Goal: Information Seeking & Learning: Check status

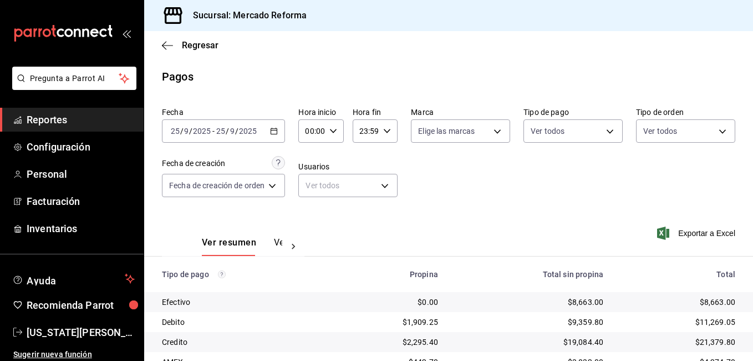
click at [235, 133] on span "/" at bounding box center [236, 130] width 3 height 9
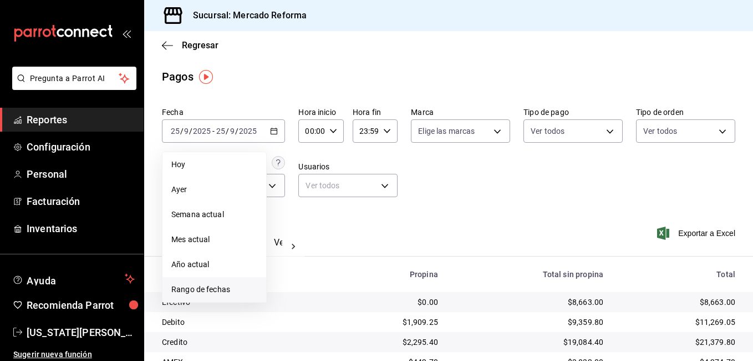
click at [226, 283] on li "Rango de fechas" at bounding box center [215, 289] width 104 height 25
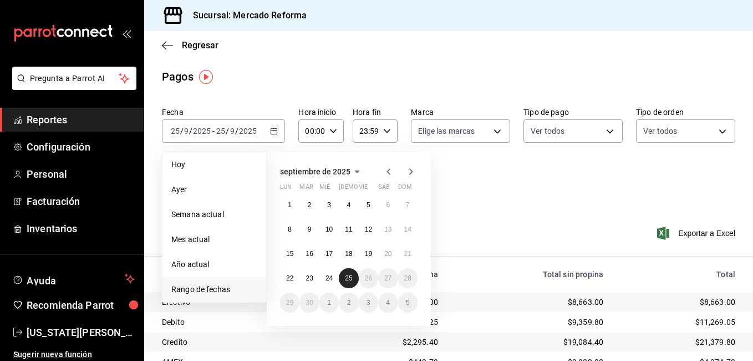
click at [344, 280] on button "25" at bounding box center [348, 278] width 19 height 20
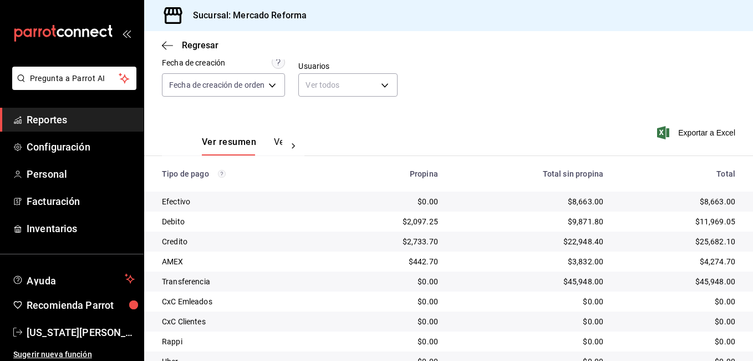
scroll to position [149, 0]
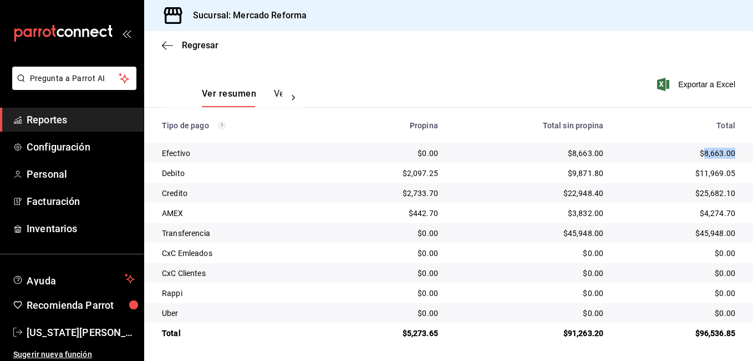
drag, startPoint x: 728, startPoint y: 150, endPoint x: 698, endPoint y: 149, distance: 30.6
click at [698, 149] on td "$8,663.00" at bounding box center [682, 153] width 141 height 20
copy div "8,663.00"
click at [694, 178] on div "$11,969.05" at bounding box center [678, 173] width 114 height 11
drag, startPoint x: 726, startPoint y: 232, endPoint x: 692, endPoint y: 230, distance: 34.5
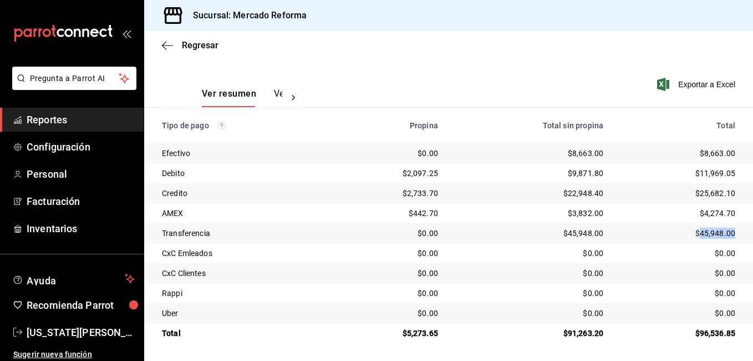
click at [692, 230] on div "$45,948.00" at bounding box center [678, 232] width 114 height 11
drag, startPoint x: 692, startPoint y: 230, endPoint x: 696, endPoint y: 234, distance: 5.9
copy div "45,948.00"
drag, startPoint x: 713, startPoint y: 317, endPoint x: 170, endPoint y: 288, distance: 543.9
click at [170, 288] on tbody "Efectivo $0.00 $8,663.00 $8,663.00 Debito $2,097.25 $9,871.80 $11,969.05 Credit…" at bounding box center [448, 243] width 609 height 200
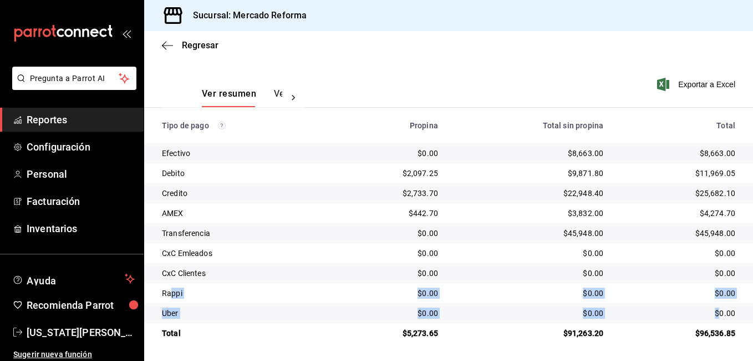
drag, startPoint x: 170, startPoint y: 288, endPoint x: 386, endPoint y: 309, distance: 216.8
click at [210, 294] on div "Rappi" at bounding box center [244, 292] width 164 height 11
click at [484, 291] on div "$0.00" at bounding box center [530, 292] width 148 height 11
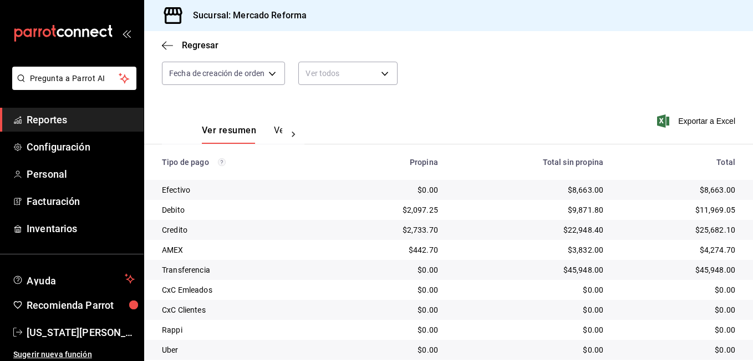
scroll to position [94, 0]
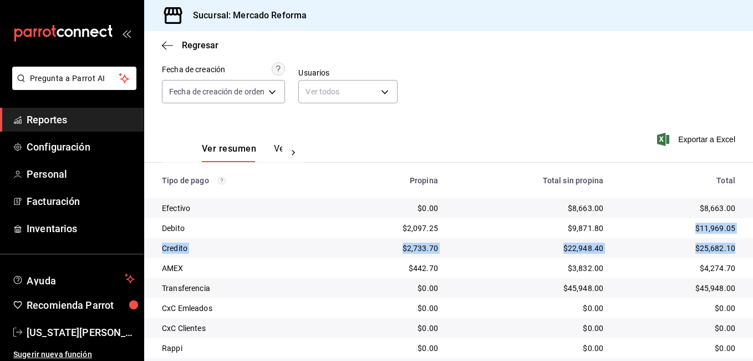
drag, startPoint x: 689, startPoint y: 224, endPoint x: 738, endPoint y: 246, distance: 53.6
click at [738, 246] on tbody "Efectivo $0.00 $8,663.00 $8,663.00 Debito $2,097.25 $9,871.80 $11,969.05 Credit…" at bounding box center [448, 298] width 609 height 200
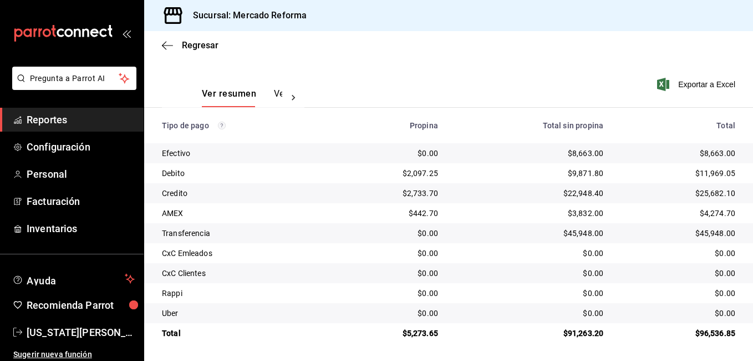
click at [666, 302] on td "$0.00" at bounding box center [682, 293] width 141 height 20
drag, startPoint x: 727, startPoint y: 149, endPoint x: 687, endPoint y: 149, distance: 40.5
click at [687, 149] on td "$8,663.00" at bounding box center [682, 153] width 141 height 20
drag, startPoint x: 687, startPoint y: 149, endPoint x: 685, endPoint y: 197, distance: 47.7
click at [685, 197] on div "$25,682.10" at bounding box center [678, 193] width 114 height 11
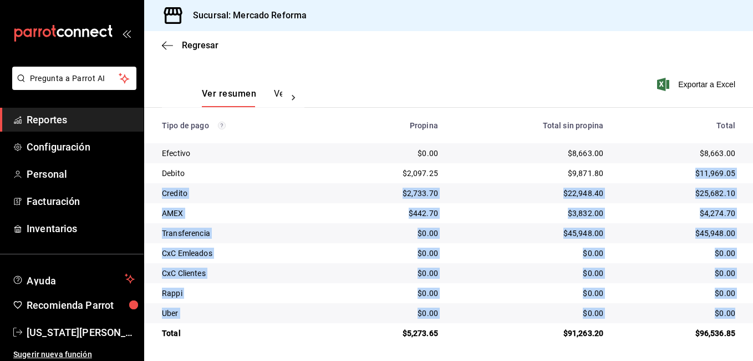
drag, startPoint x: 690, startPoint y: 170, endPoint x: 727, endPoint y: 311, distance: 145.7
click at [727, 311] on tbody "Efectivo $0.00 $8,663.00 $8,663.00 Debito $2,097.25 $9,871.80 $11,969.05 Credit…" at bounding box center [448, 243] width 609 height 200
drag, startPoint x: 727, startPoint y: 311, endPoint x: 708, endPoint y: 278, distance: 37.3
click at [705, 307] on div "$0.00" at bounding box center [678, 312] width 114 height 11
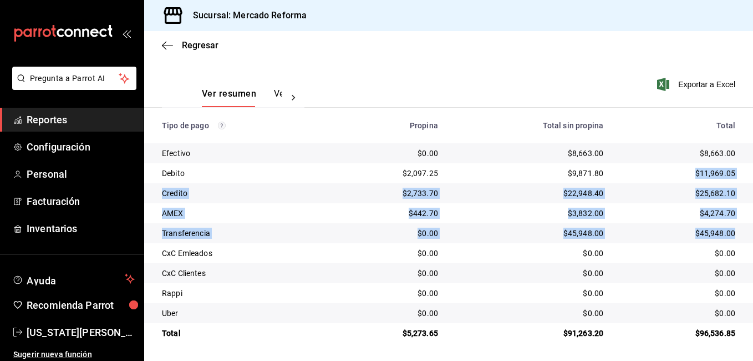
drag, startPoint x: 690, startPoint y: 174, endPoint x: 729, endPoint y: 226, distance: 64.6
click at [729, 226] on tbody "Efectivo $0.00 $8,663.00 $8,663.00 Debito $2,097.25 $9,871.80 $11,969.05 Credit…" at bounding box center [448, 243] width 609 height 200
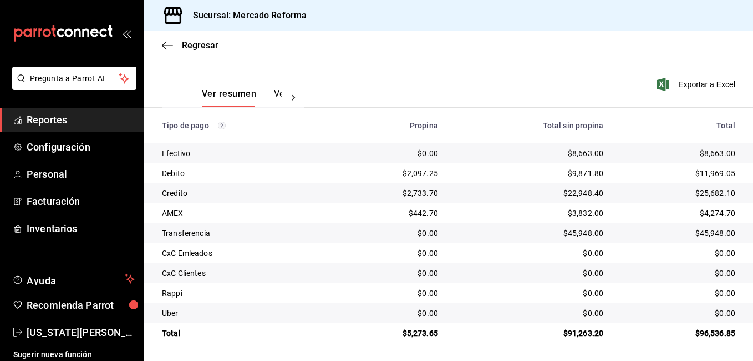
drag, startPoint x: 729, startPoint y: 226, endPoint x: 649, endPoint y: 273, distance: 92.8
click at [649, 273] on div "$0.00" at bounding box center [678, 272] width 114 height 11
drag, startPoint x: 698, startPoint y: 214, endPoint x: 727, endPoint y: 219, distance: 29.8
click at [727, 219] on td "$4,274.70" at bounding box center [682, 213] width 141 height 20
drag, startPoint x: 727, startPoint y: 219, endPoint x: 717, endPoint y: 216, distance: 10.2
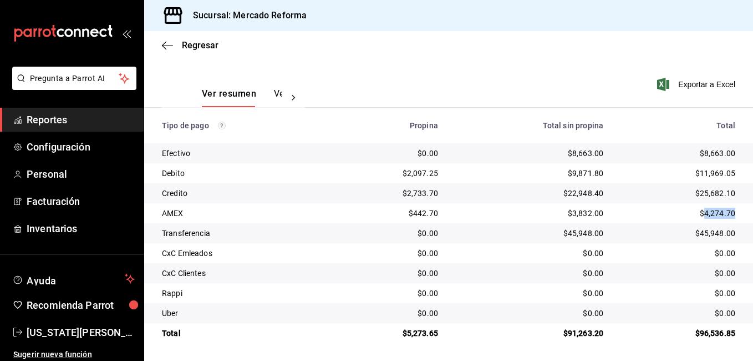
click at [717, 216] on div "$4,274.70" at bounding box center [678, 212] width 114 height 11
drag, startPoint x: 717, startPoint y: 216, endPoint x: 710, endPoint y: 221, distance: 8.8
click at [712, 217] on div "$4,274.70" at bounding box center [678, 212] width 114 height 11
drag, startPoint x: 699, startPoint y: 215, endPoint x: 728, endPoint y: 214, distance: 29.4
click at [728, 214] on td "$4,274.70" at bounding box center [682, 213] width 141 height 20
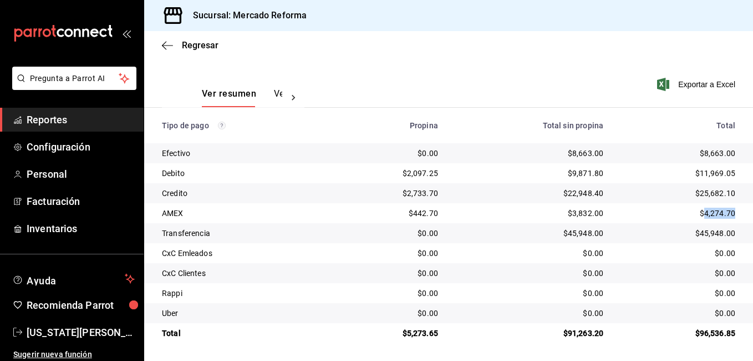
drag, startPoint x: 728, startPoint y: 214, endPoint x: 714, endPoint y: 215, distance: 14.5
copy div "4,274.70"
drag, startPoint x: 434, startPoint y: 333, endPoint x: 402, endPoint y: 338, distance: 32.6
click at [402, 338] on div "$5,273.65" at bounding box center [390, 332] width 95 height 11
copy div "5,273.65"
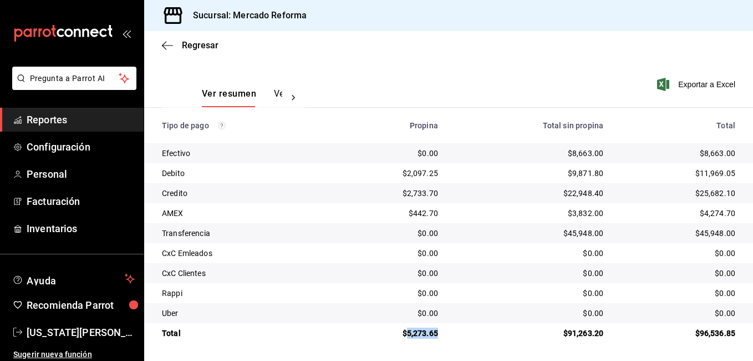
click at [37, 120] on span "Reportes" at bounding box center [81, 119] width 108 height 15
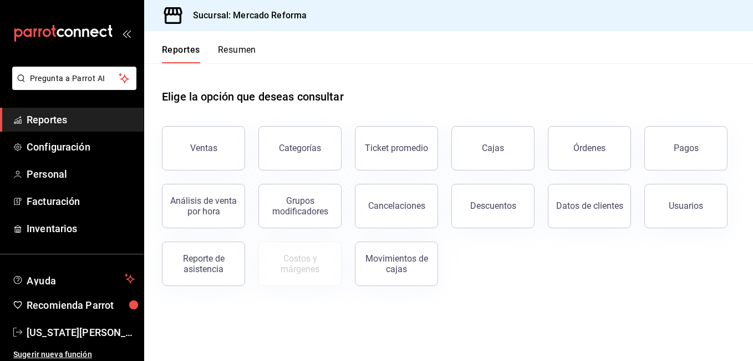
click at [495, 199] on button "Descuentos" at bounding box center [493, 206] width 83 height 44
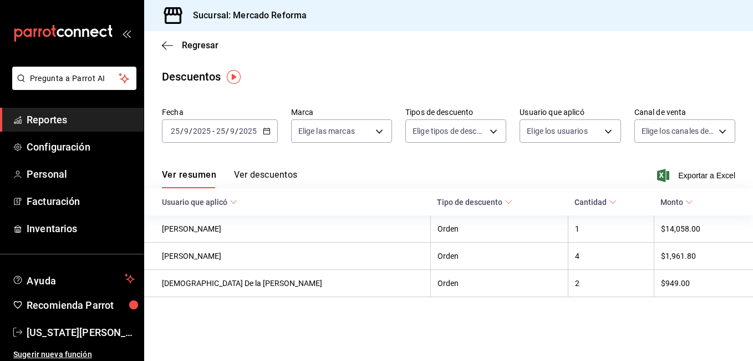
click at [55, 123] on span "Reportes" at bounding box center [81, 119] width 108 height 15
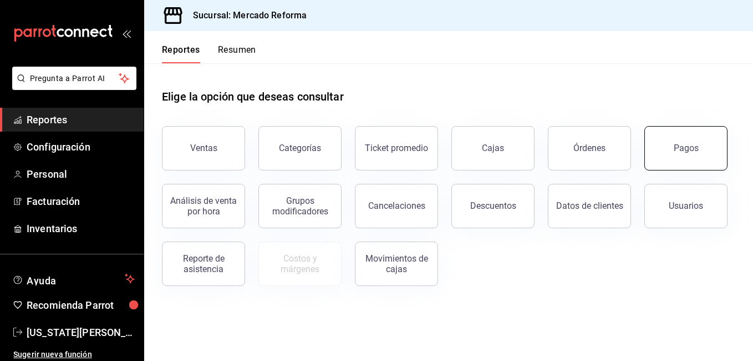
click at [683, 143] on button "Pagos" at bounding box center [686, 148] width 83 height 44
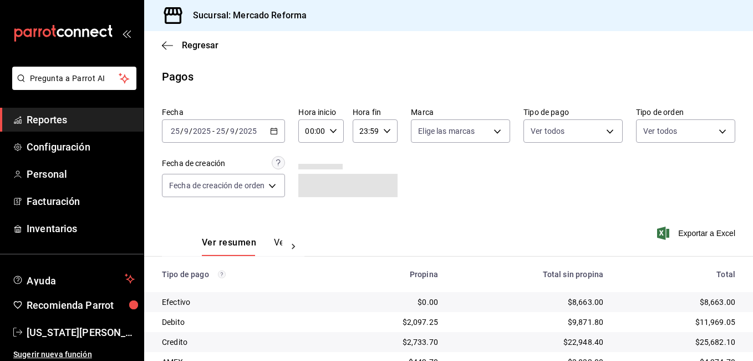
scroll to position [149, 0]
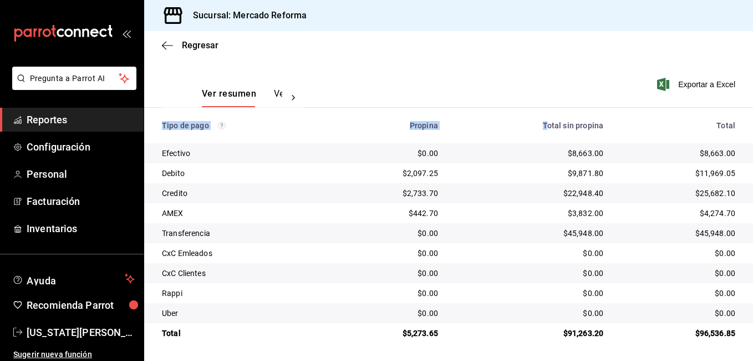
drag, startPoint x: 591, startPoint y: 178, endPoint x: 592, endPoint y: 344, distance: 166.4
click at [592, 344] on main "Regresar Pagos Fecha [DATE] [DATE] - [DATE] [DATE] Hora inicio 00:00 Hora inici…" at bounding box center [448, 121] width 609 height 478
drag, startPoint x: 592, startPoint y: 344, endPoint x: 590, endPoint y: 335, distance: 9.8
click at [589, 335] on div "$91,263.20" at bounding box center [530, 332] width 148 height 11
drag, startPoint x: 594, startPoint y: 333, endPoint x: 561, endPoint y: 334, distance: 32.2
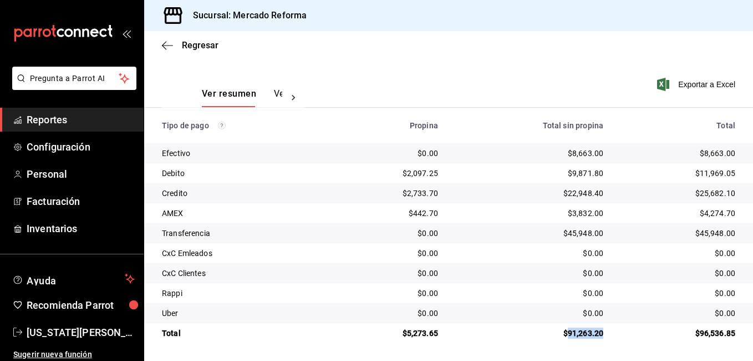
click at [561, 334] on td "$91,263.20" at bounding box center [529, 333] width 165 height 20
click at [341, 206] on td "$442.70" at bounding box center [391, 213] width 113 height 20
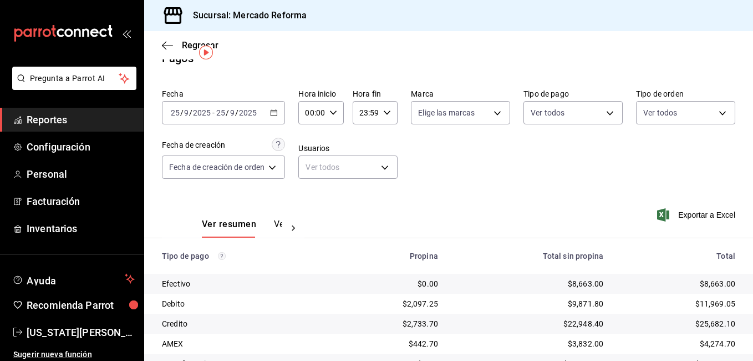
scroll to position [0, 0]
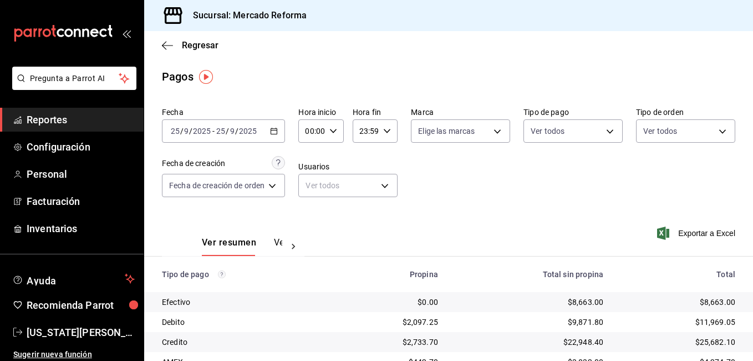
click at [493, 209] on div "Fecha [DATE] [DATE] - [DATE] [DATE] Hora inicio 00:00 Hora inicio Hora fin 23:5…" at bounding box center [449, 157] width 574 height 108
